Goal: Task Accomplishment & Management: Use online tool/utility

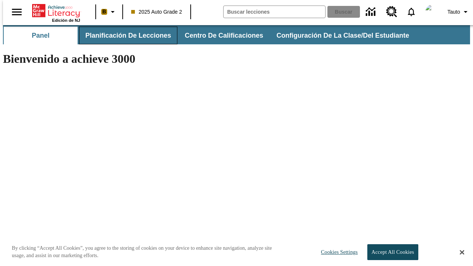
click at [124, 35] on span "Planificación de lecciones" at bounding box center [128, 35] width 86 height 9
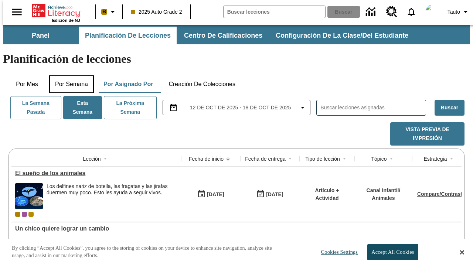
click at [69, 75] on button "Por semana" at bounding box center [71, 84] width 45 height 18
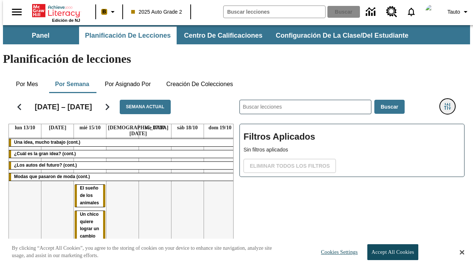
click at [450, 103] on icon "Menú lateral de filtros" at bounding box center [447, 106] width 7 height 7
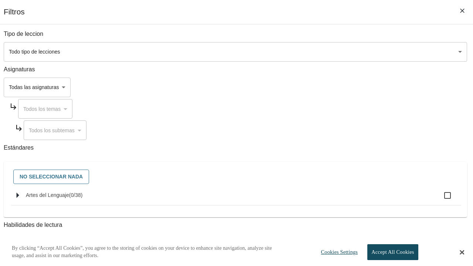
click at [326, 52] on body "Saltar al contenido principal Edición de NJ B 2025 Auto Grade 2 Buscar 0 Tauto …" at bounding box center [236, 176] width 467 height 302
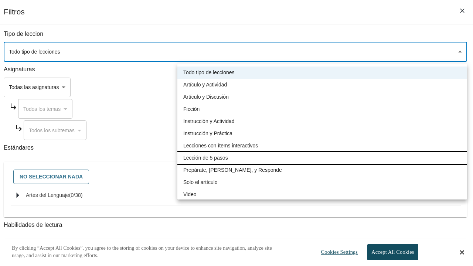
click at [322, 158] on li "Lección de 5 pasos" at bounding box center [322, 158] width 290 height 12
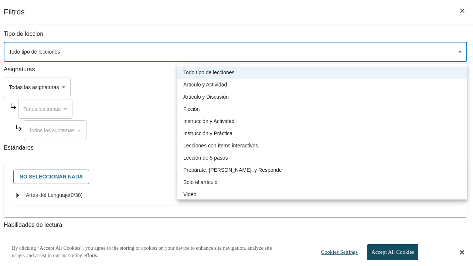
type input "1"
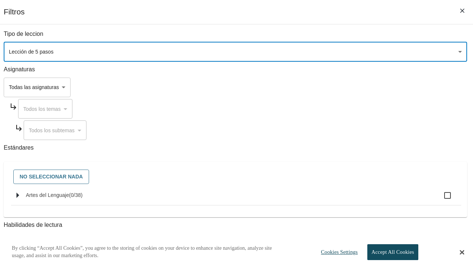
click at [326, 179] on body "Saltar al contenido principal Edición de NJ B 2025 Auto Grade 2 Buscar 0 Tauto …" at bounding box center [236, 176] width 467 height 302
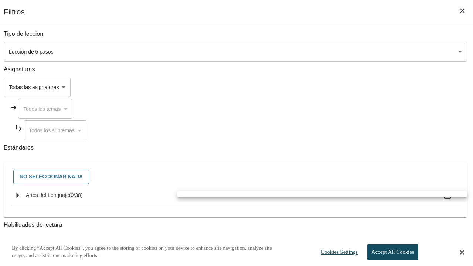
scroll to position [346, 0]
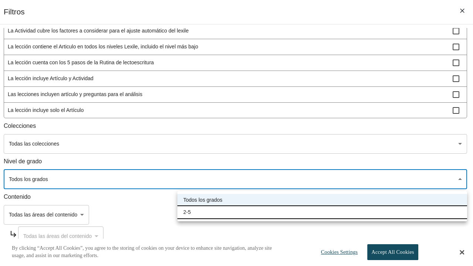
click at [322, 212] on li "2-5" at bounding box center [322, 212] width 290 height 12
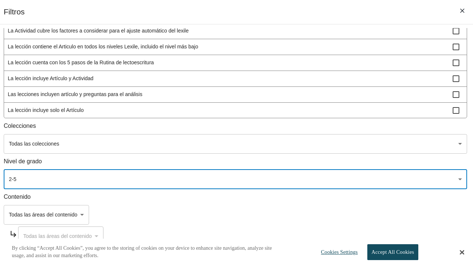
type input "1"
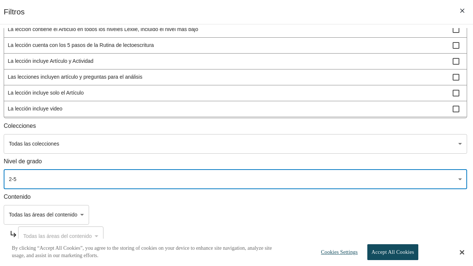
scroll to position [216, 0]
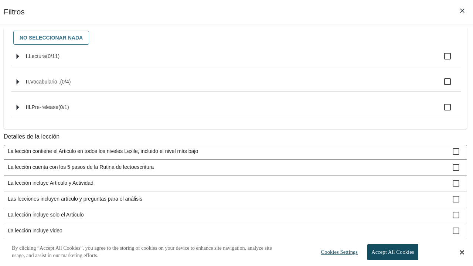
click at [325, 227] on span "La lección incluye video" at bounding box center [230, 231] width 445 height 8
checkbox input "true"
